Goal: Task Accomplishment & Management: Use online tool/utility

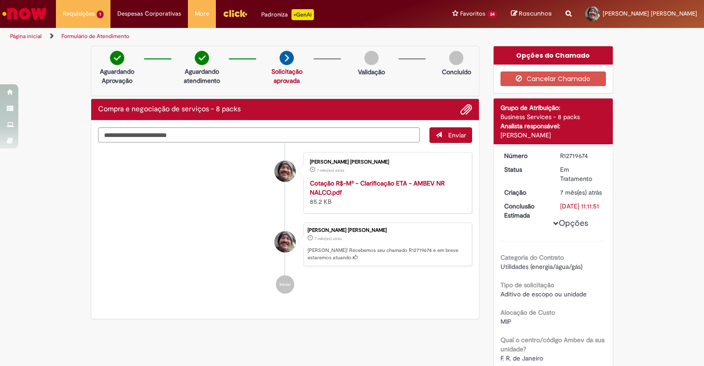
click at [643, 268] on div "Verificar Código de Barras Aguardando Aprovação Aguardando atendimento Solicita…" at bounding box center [352, 355] width 704 height 619
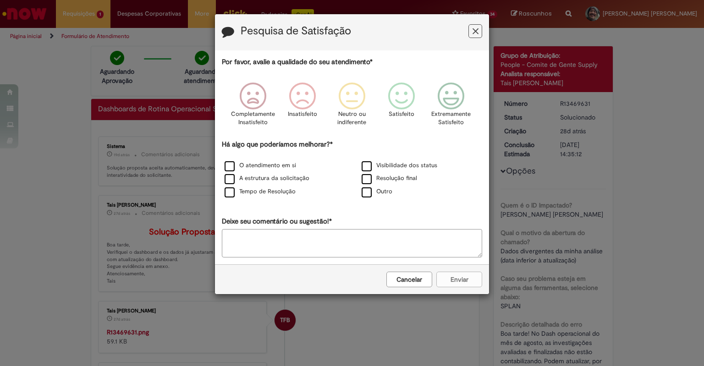
click at [473, 29] on icon "Feedback" at bounding box center [476, 32] width 6 height 10
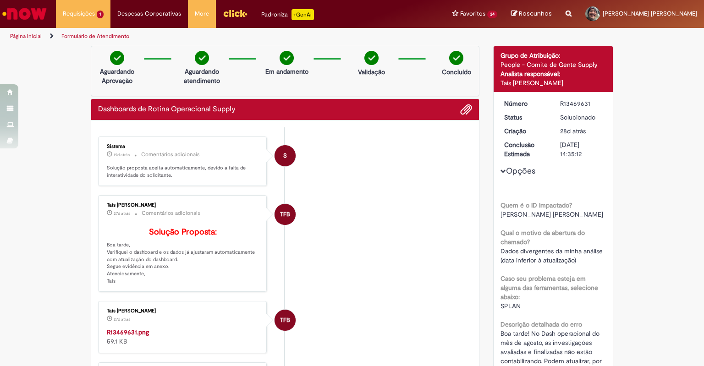
click at [482, 174] on div "Verificar Código de Barras Aguardando Aprovação Aguardando atendimento Em andam…" at bounding box center [285, 355] width 403 height 619
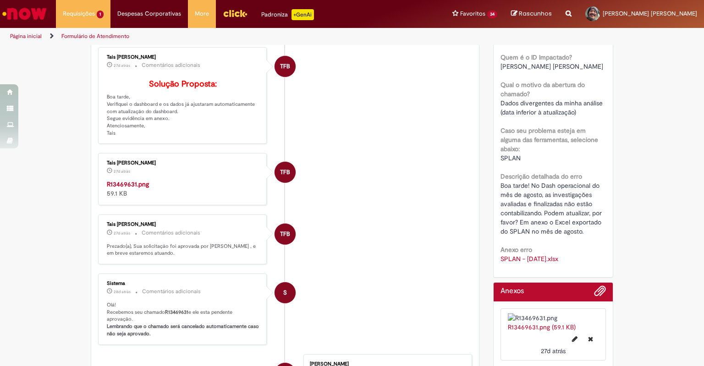
scroll to position [149, 0]
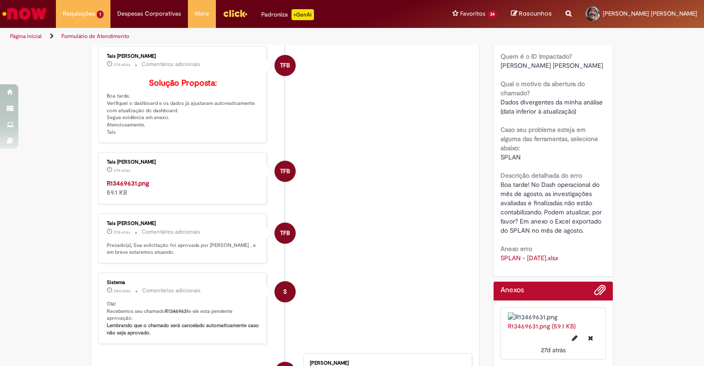
click at [634, 188] on div "Verificar Código de Barras Aguardando Aprovação Aguardando atendimento Em andam…" at bounding box center [352, 206] width 704 height 619
